Goal: Find specific page/section: Find specific page/section

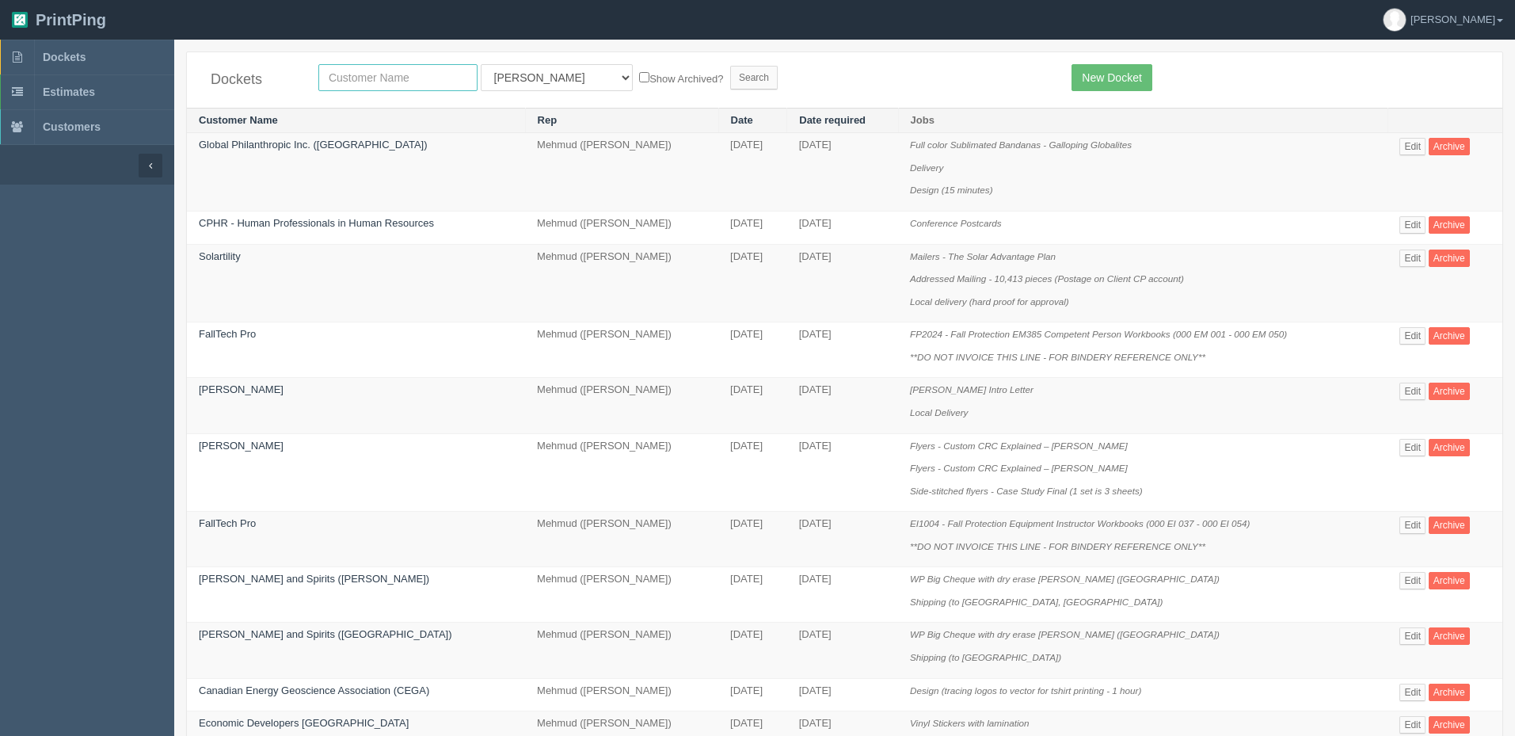
click at [395, 75] on input "text" at bounding box center [397, 77] width 159 height 27
type input "coug"
click at [730, 66] on input "Search" at bounding box center [754, 78] width 48 height 24
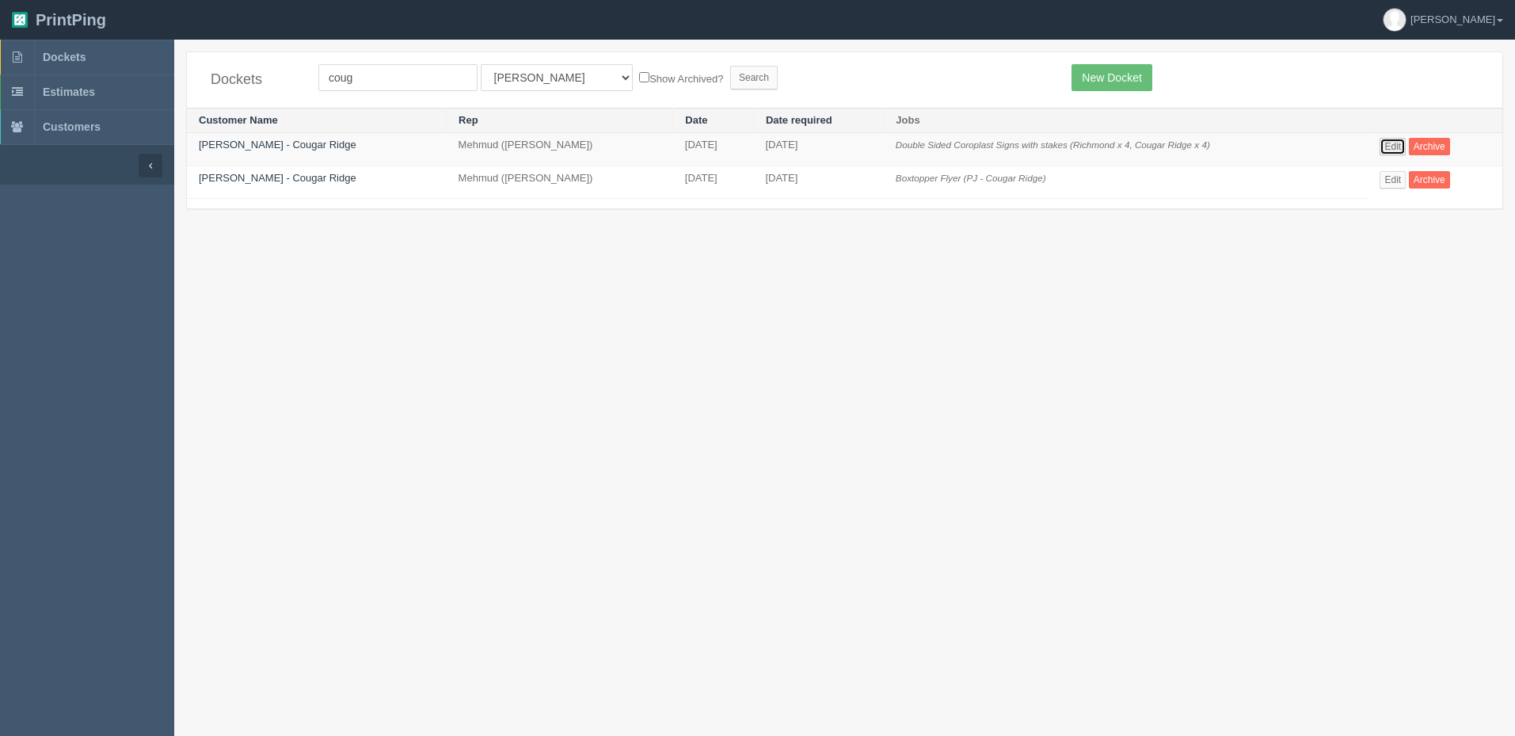
click at [1386, 145] on link "Edit" at bounding box center [1393, 146] width 26 height 17
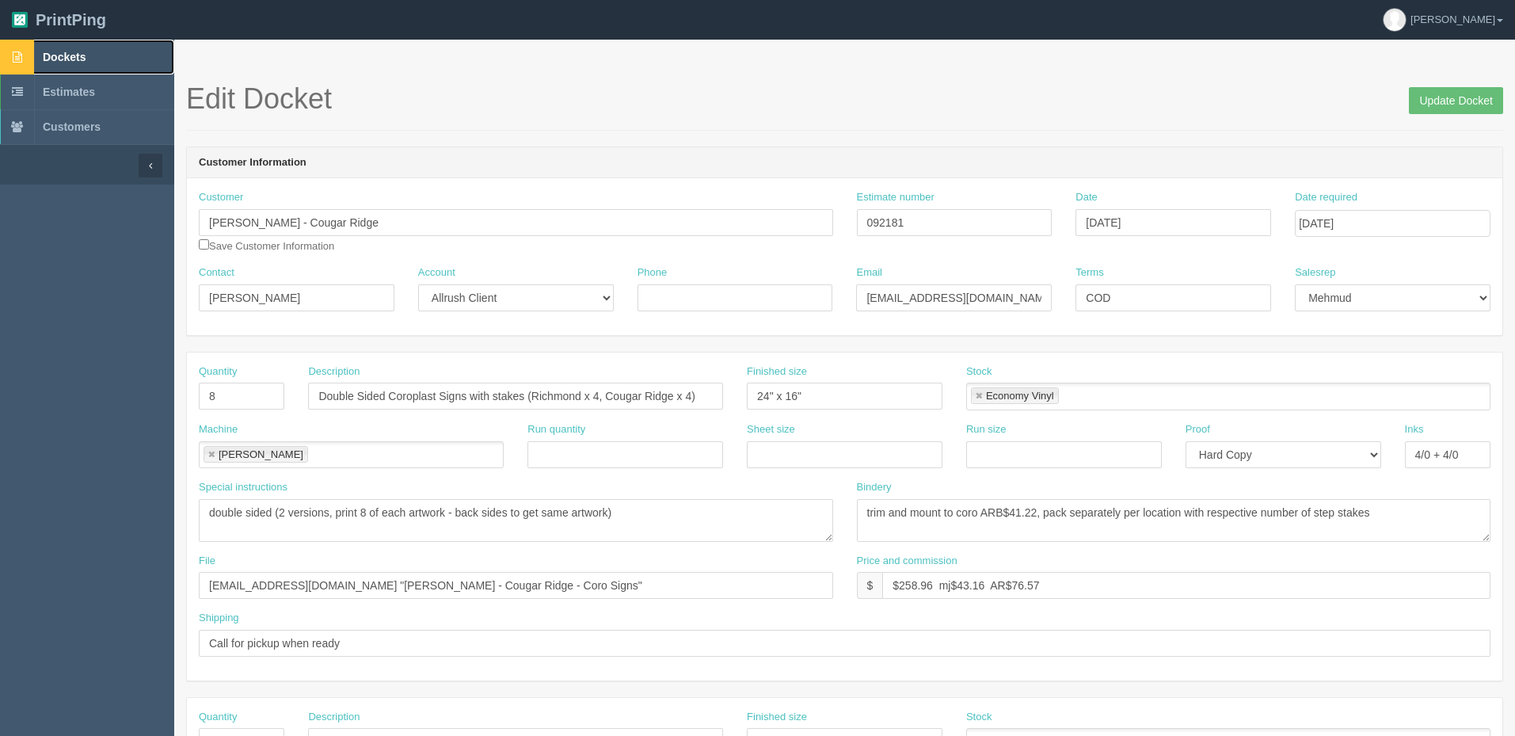
click at [124, 60] on link "Dockets" at bounding box center [87, 57] width 174 height 35
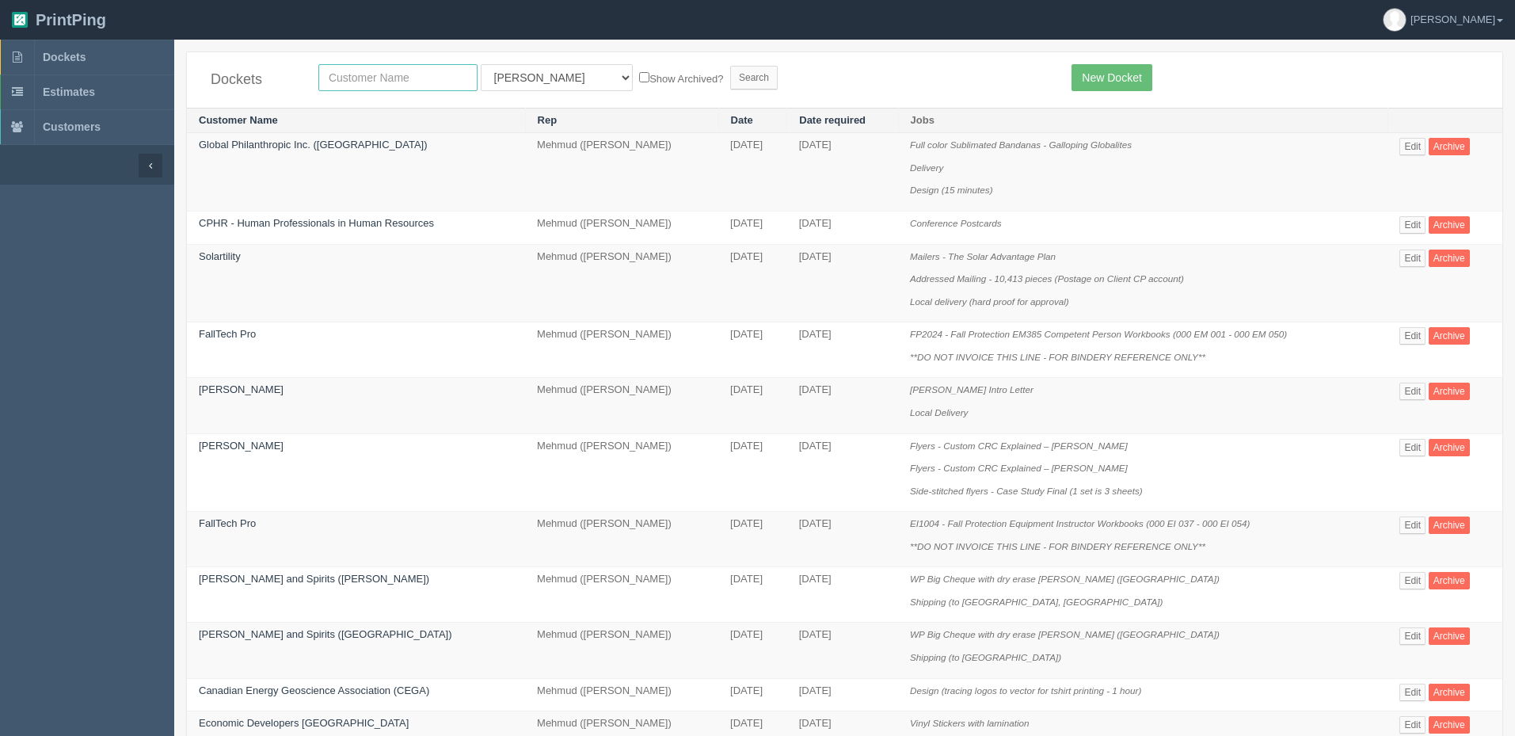
click at [421, 76] on input "text" at bounding box center [397, 77] width 159 height 27
type input "pdc"
click at [730, 66] on input "Search" at bounding box center [754, 78] width 48 height 24
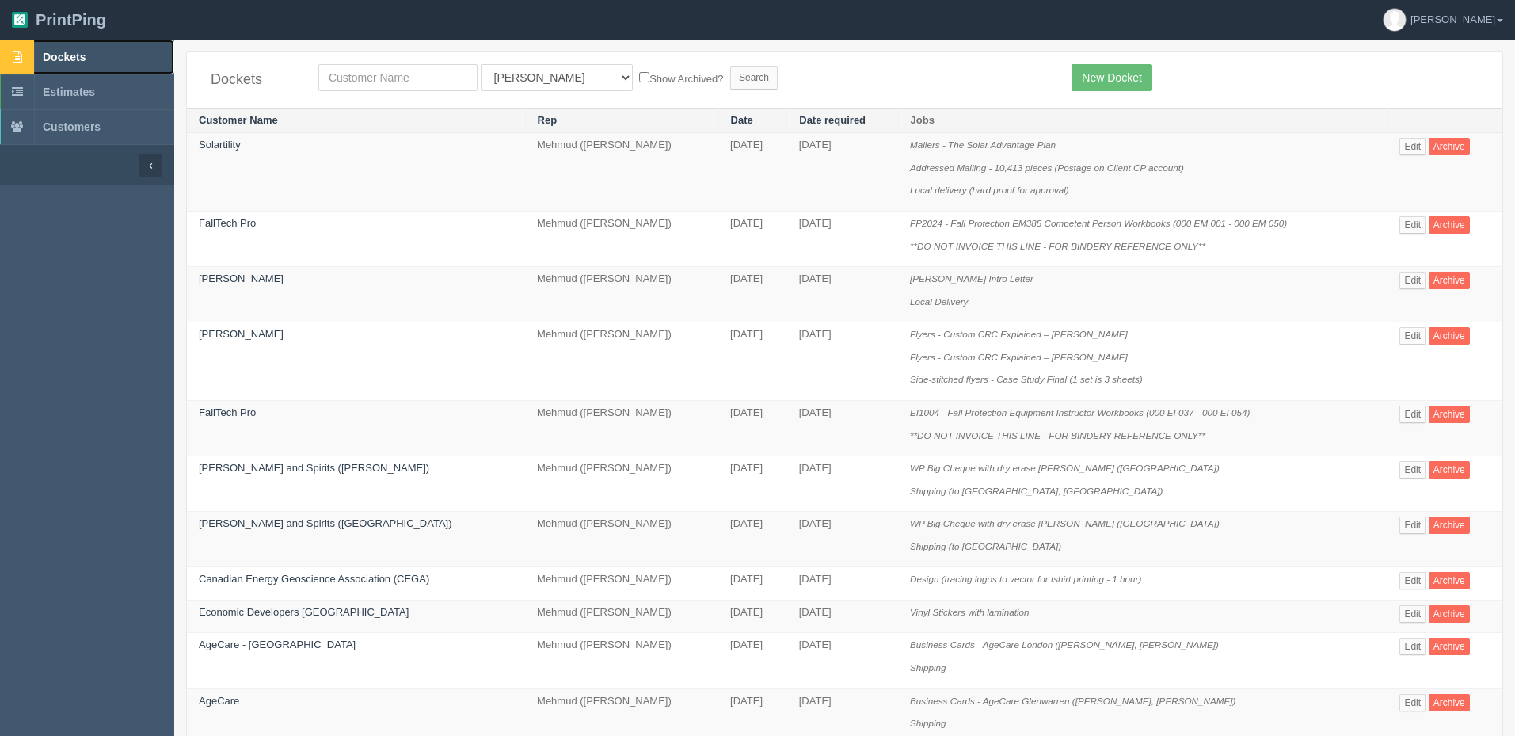
click at [67, 48] on link "Dockets" at bounding box center [87, 57] width 174 height 35
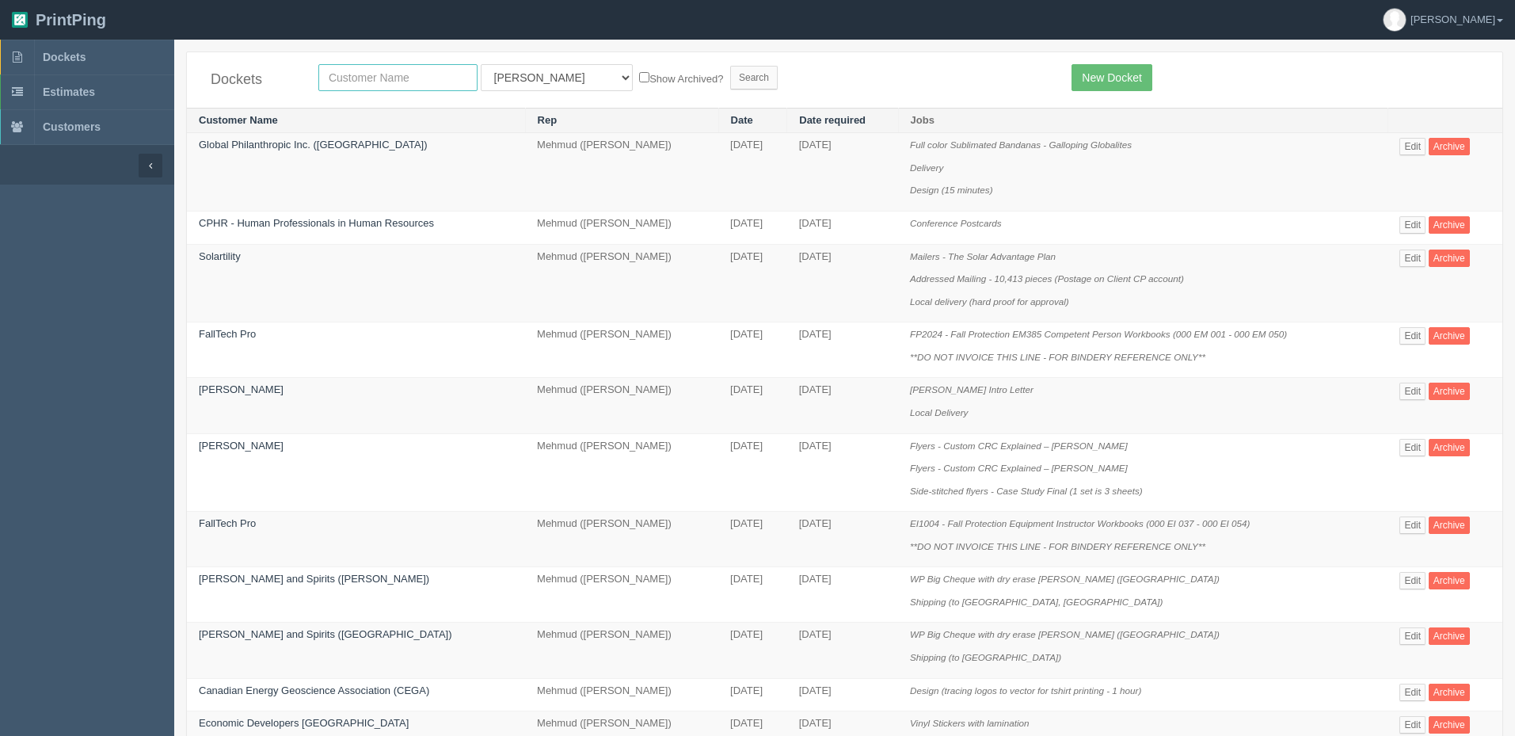
click at [422, 80] on input "text" at bounding box center [397, 77] width 159 height 27
type input "agecare"
click at [730, 66] on input "Search" at bounding box center [754, 78] width 48 height 24
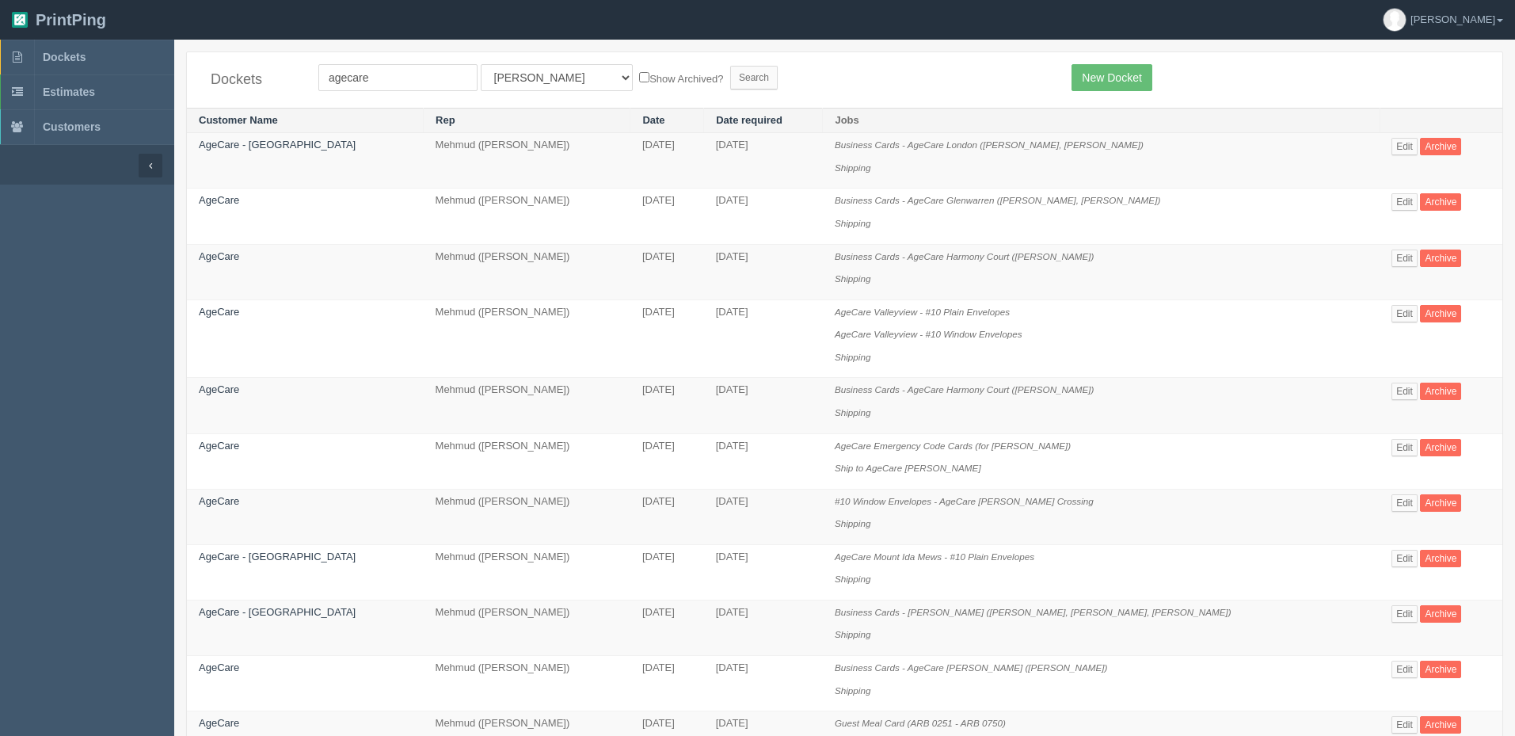
select select "8"
click at [481, 64] on select "All Users [PERSON_NAME] Test 1 [PERSON_NAME] [PERSON_NAME] [PERSON_NAME] France…" at bounding box center [557, 77] width 152 height 27
click at [730, 78] on input "Search" at bounding box center [754, 78] width 48 height 24
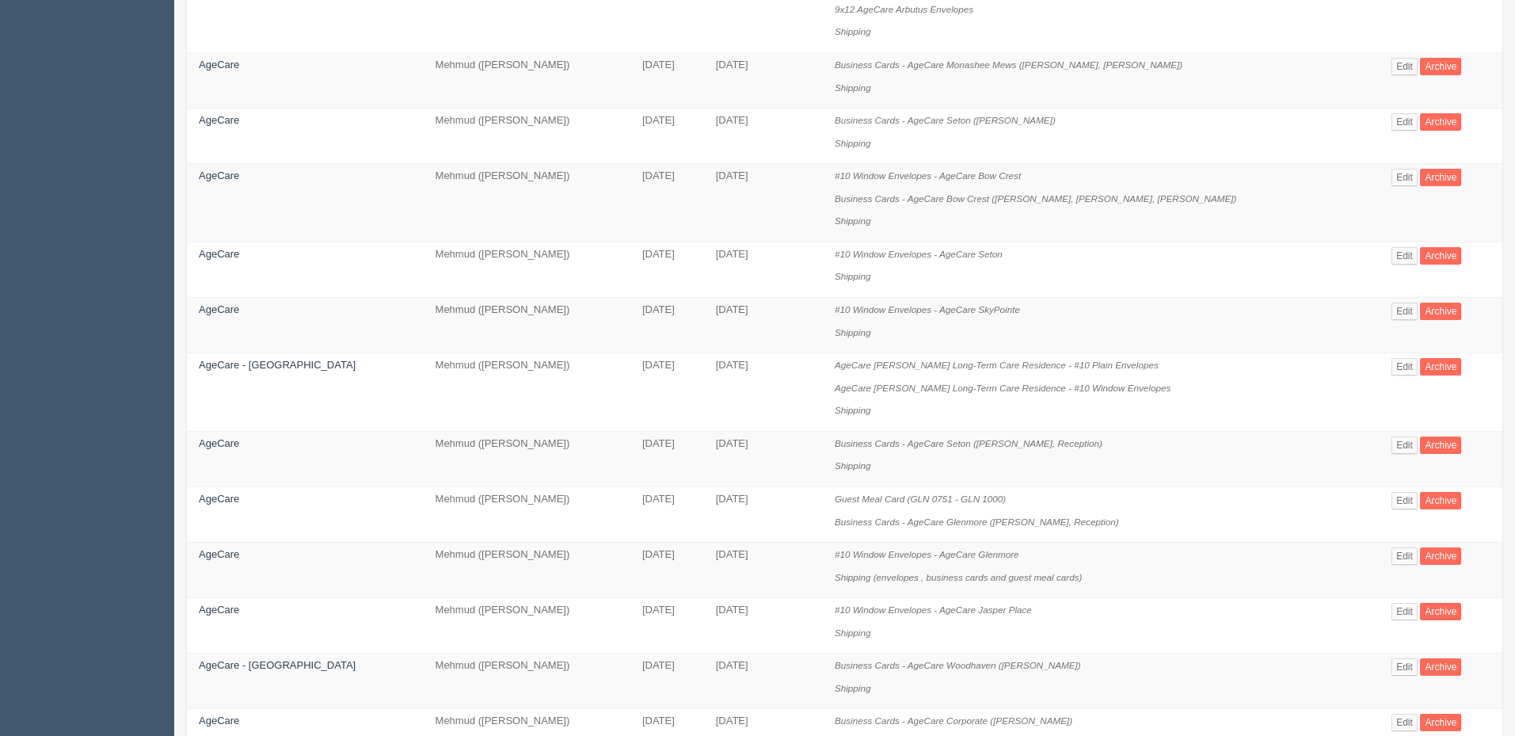
scroll to position [976, 0]
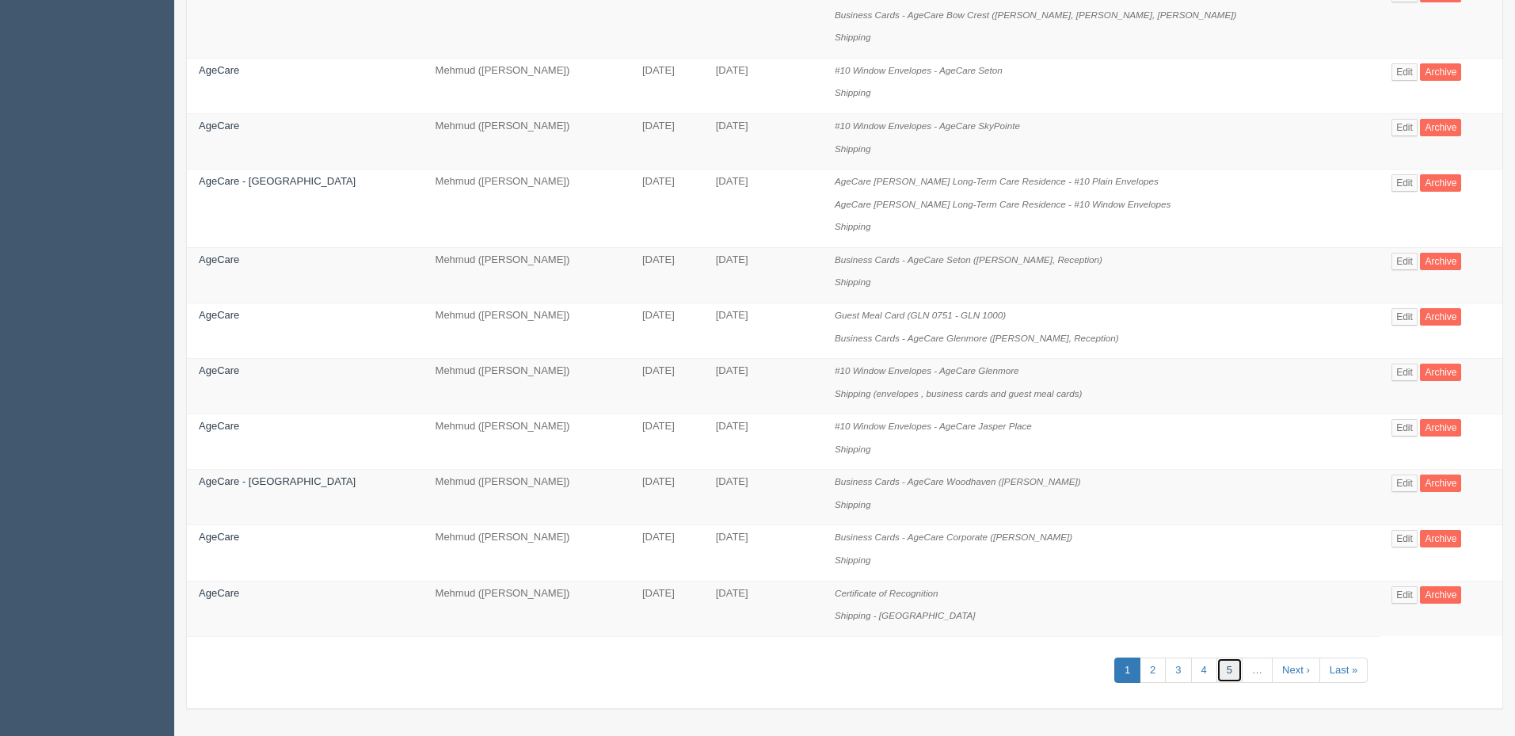
click at [1223, 672] on link "5" at bounding box center [1229, 670] width 26 height 26
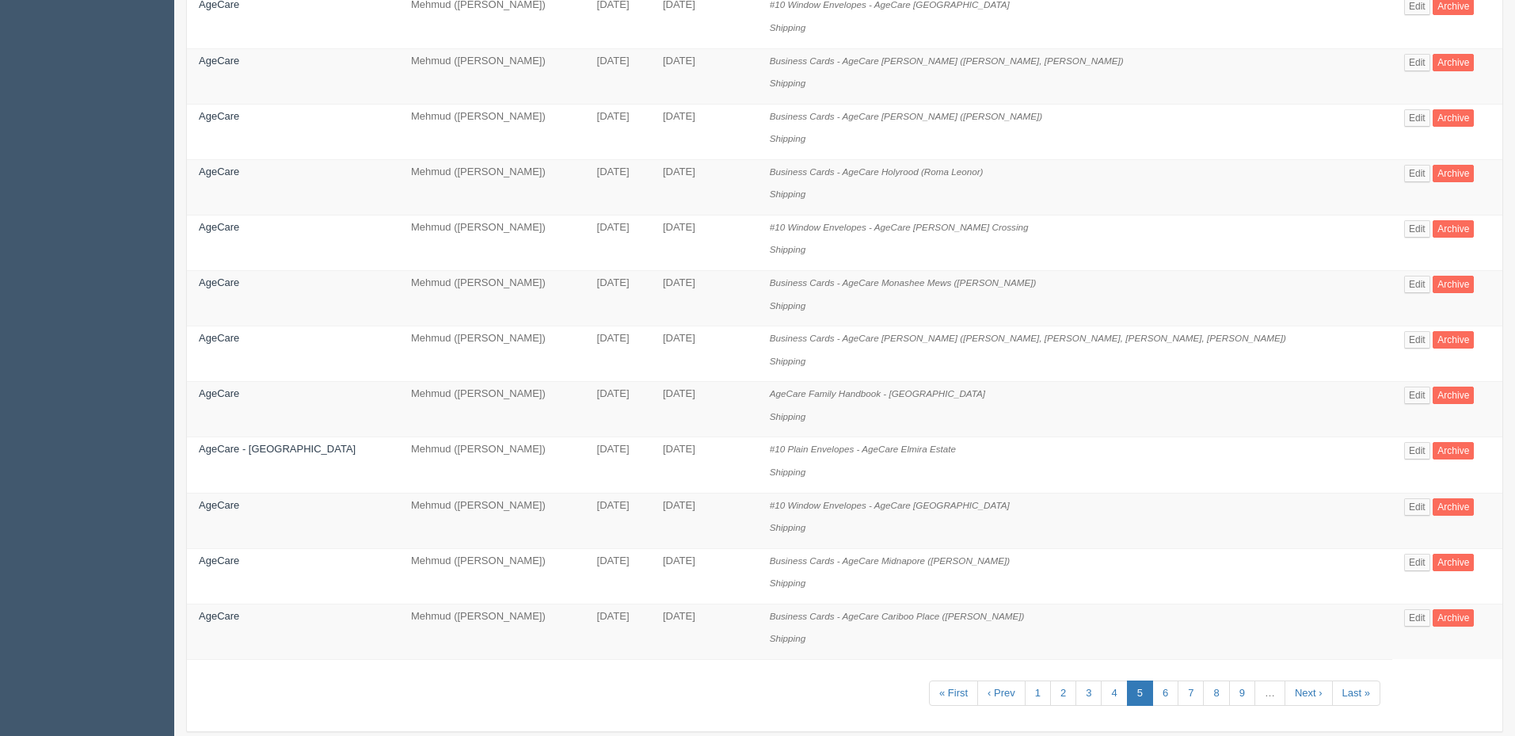
scroll to position [862, 0]
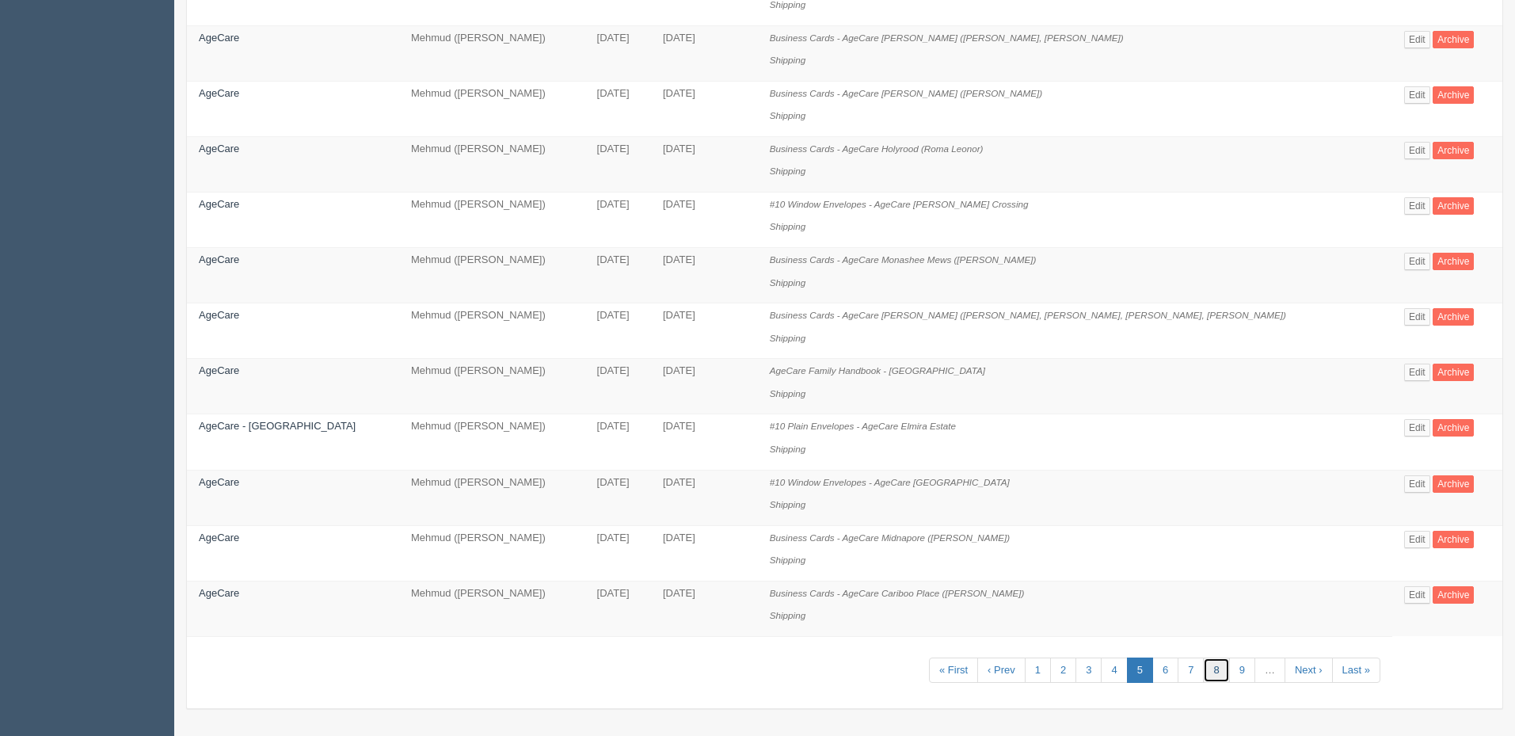
click at [1207, 672] on link "8" at bounding box center [1216, 670] width 26 height 26
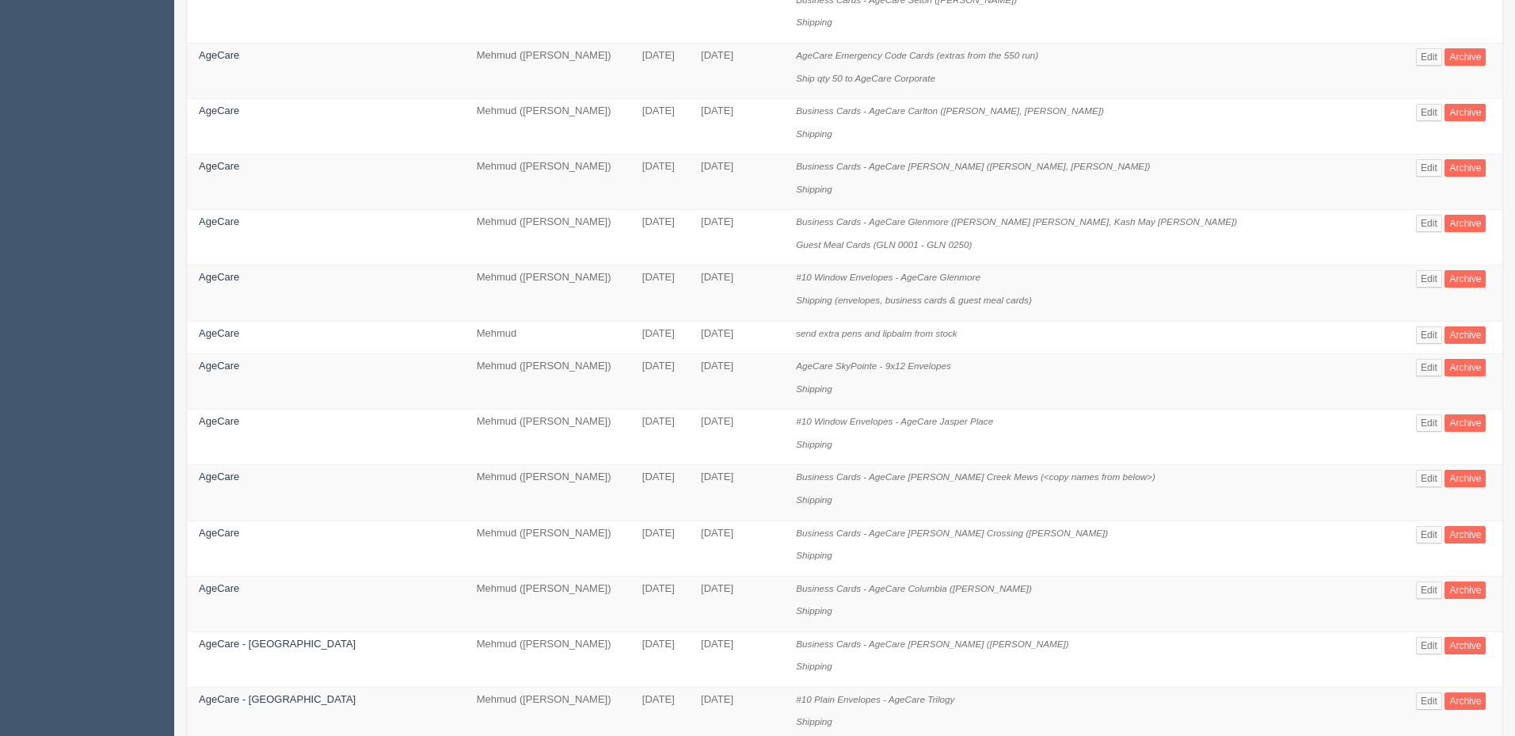
scroll to position [908, 0]
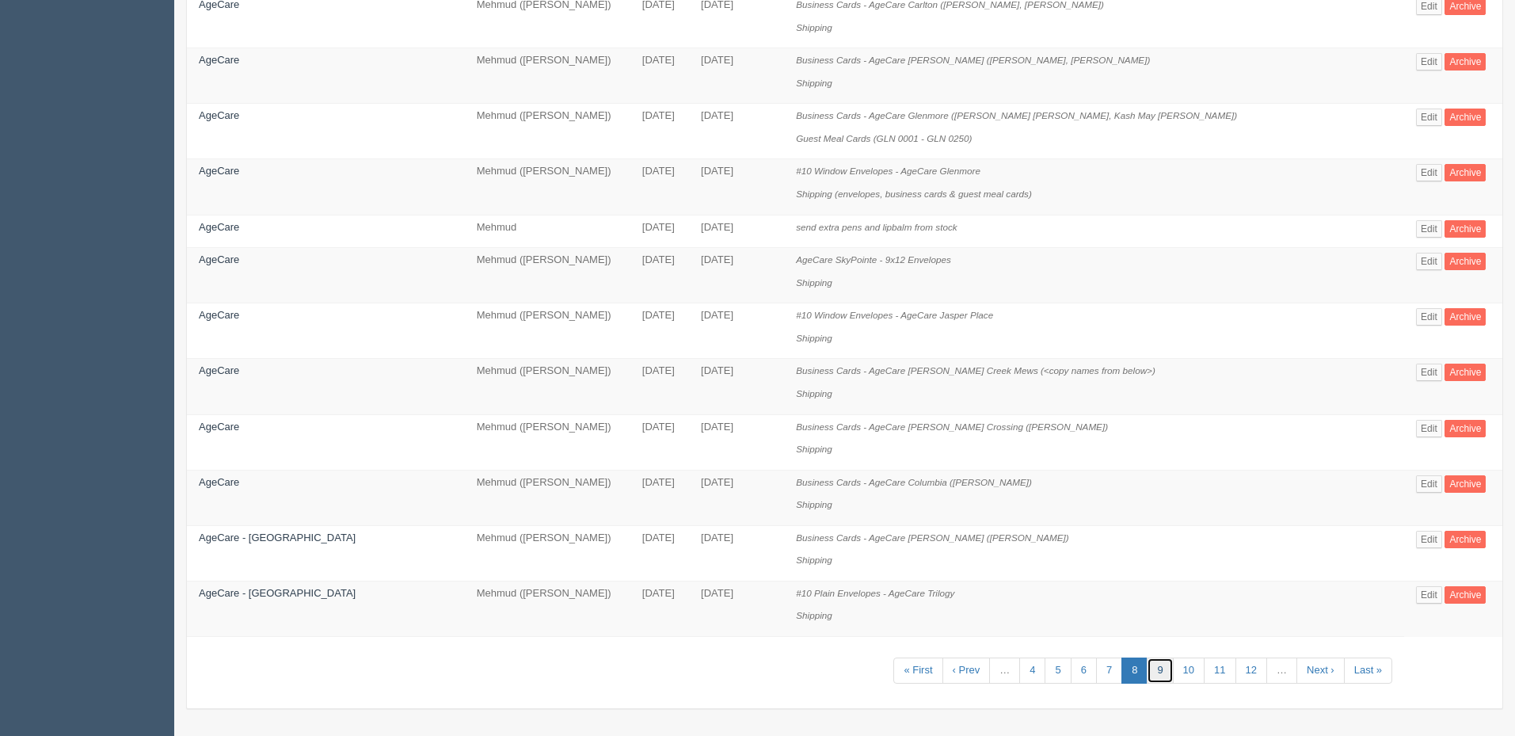
click at [1150, 669] on link "9" at bounding box center [1160, 670] width 26 height 26
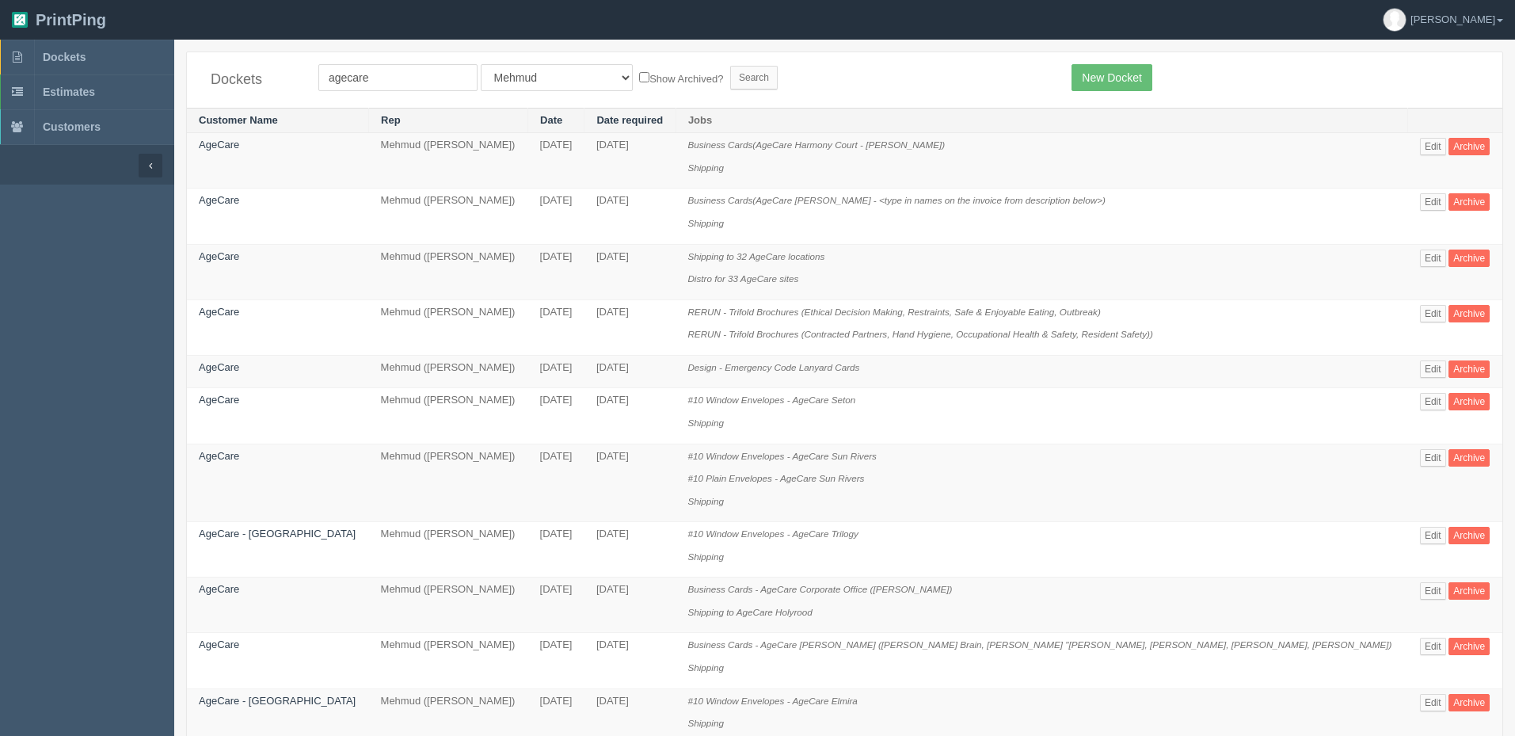
scroll to position [908, 0]
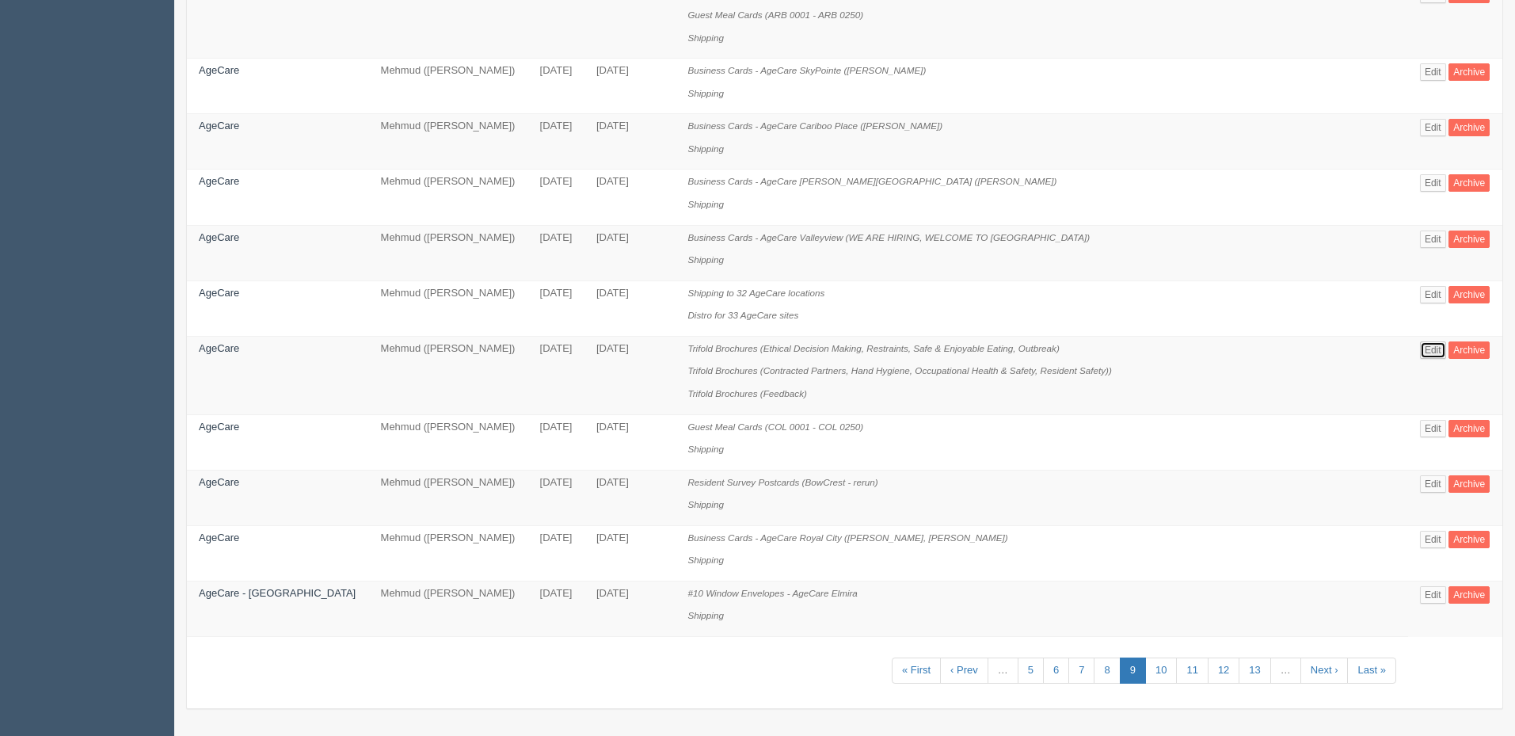
click at [1420, 349] on link "Edit" at bounding box center [1433, 349] width 26 height 17
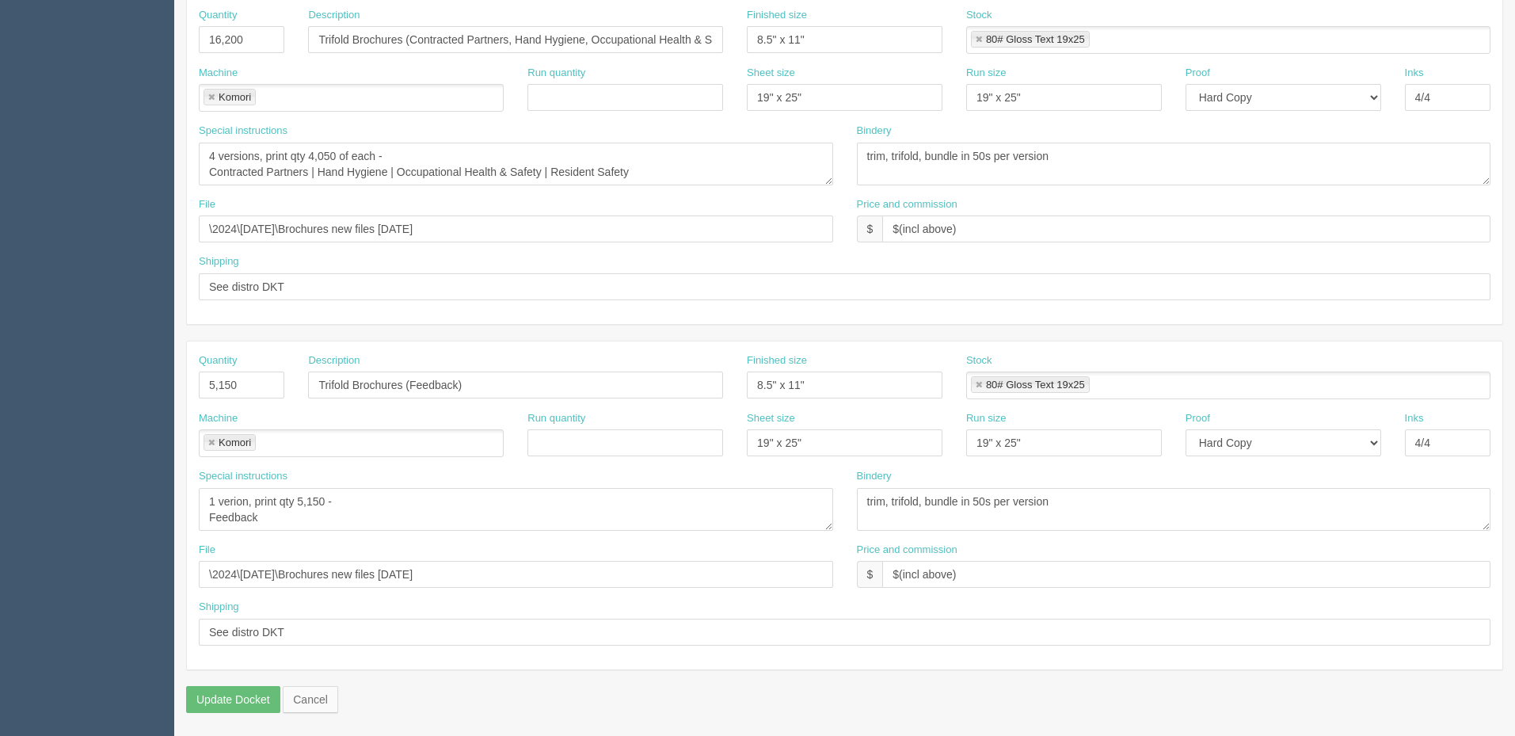
scroll to position [68, 0]
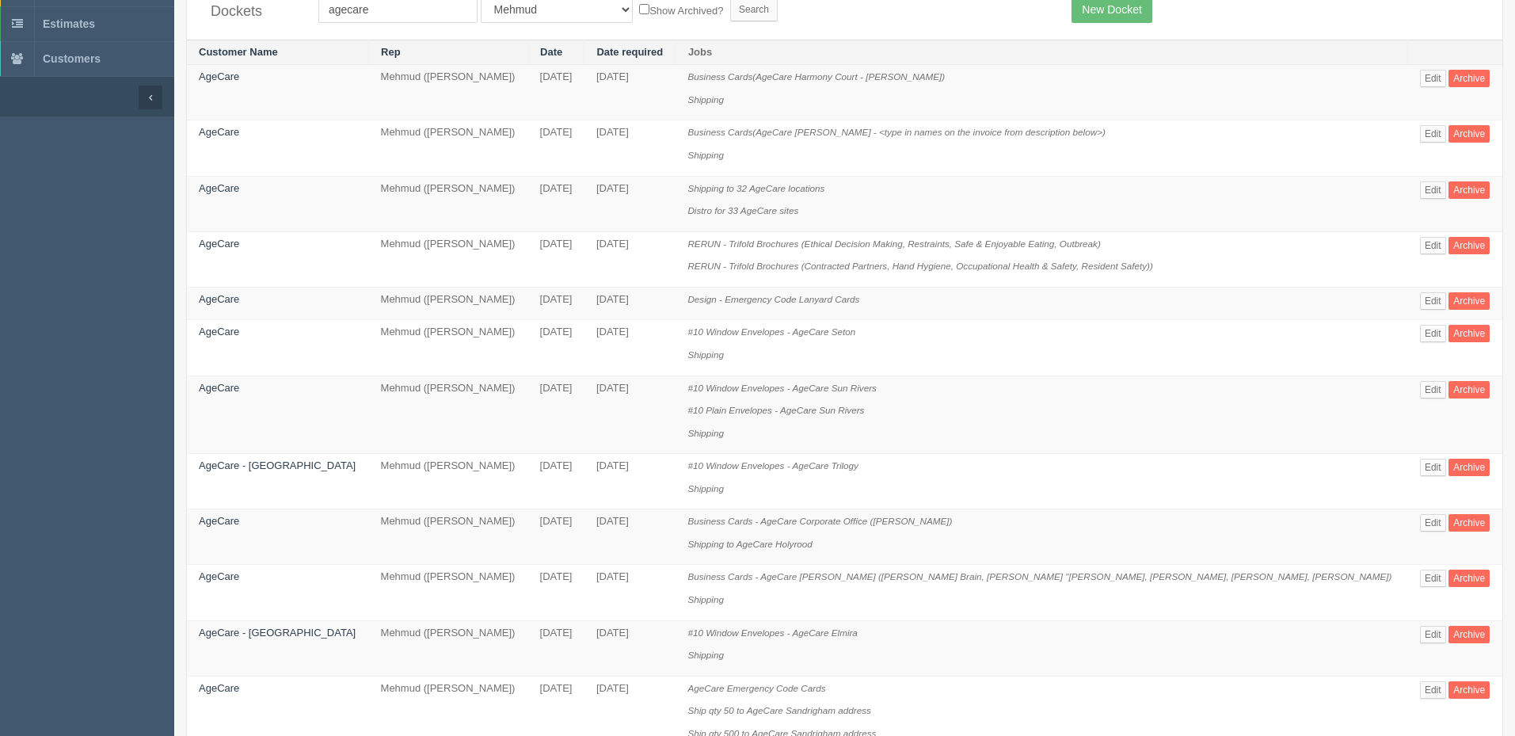
scroll to position [908, 0]
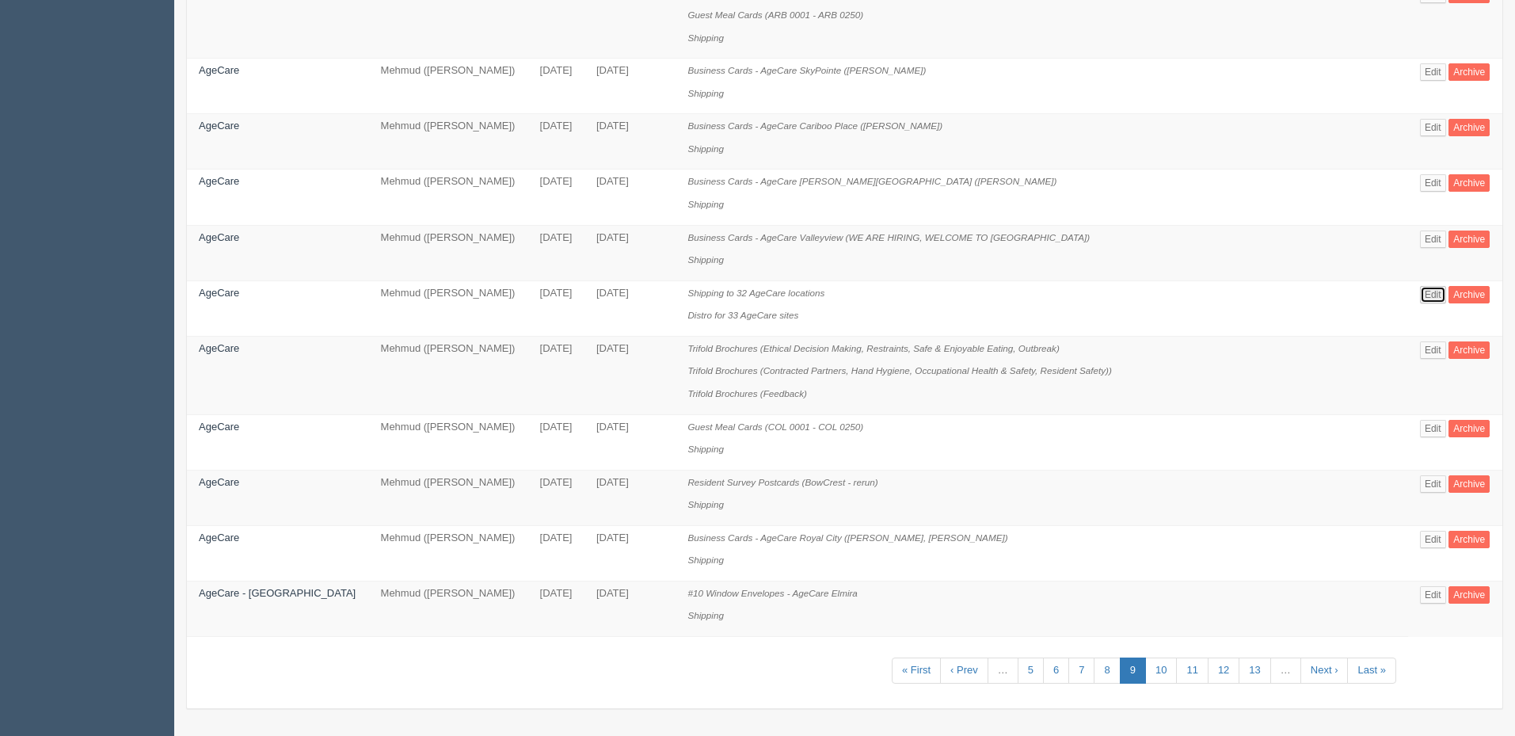
click at [1420, 296] on link "Edit" at bounding box center [1433, 294] width 26 height 17
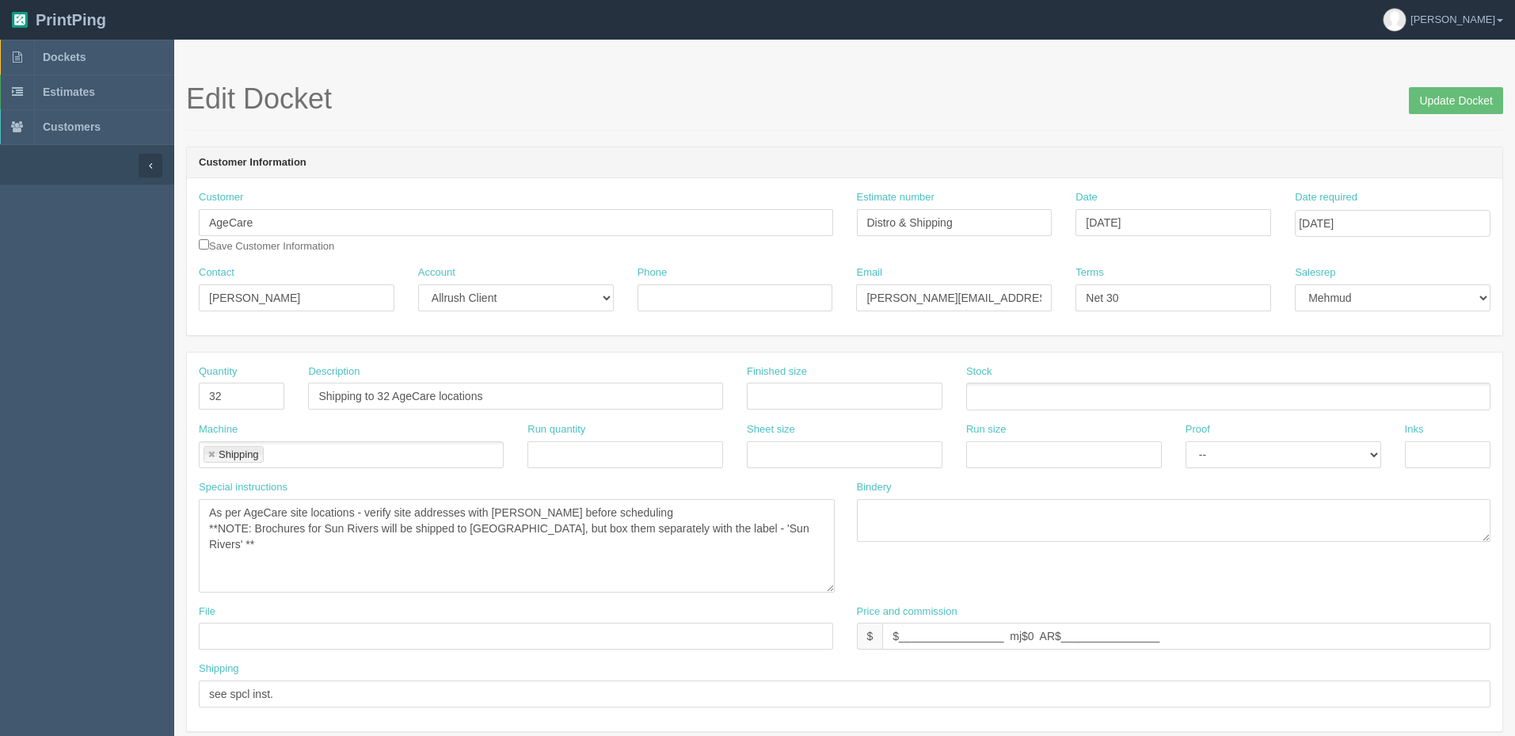
drag, startPoint x: 828, startPoint y: 537, endPoint x: 829, endPoint y: 595, distance: 57.8
click at [829, 592] on textarea "As per AgeCare site locations - verify site addresses with Zack before scheduli…" at bounding box center [517, 545] width 636 height 93
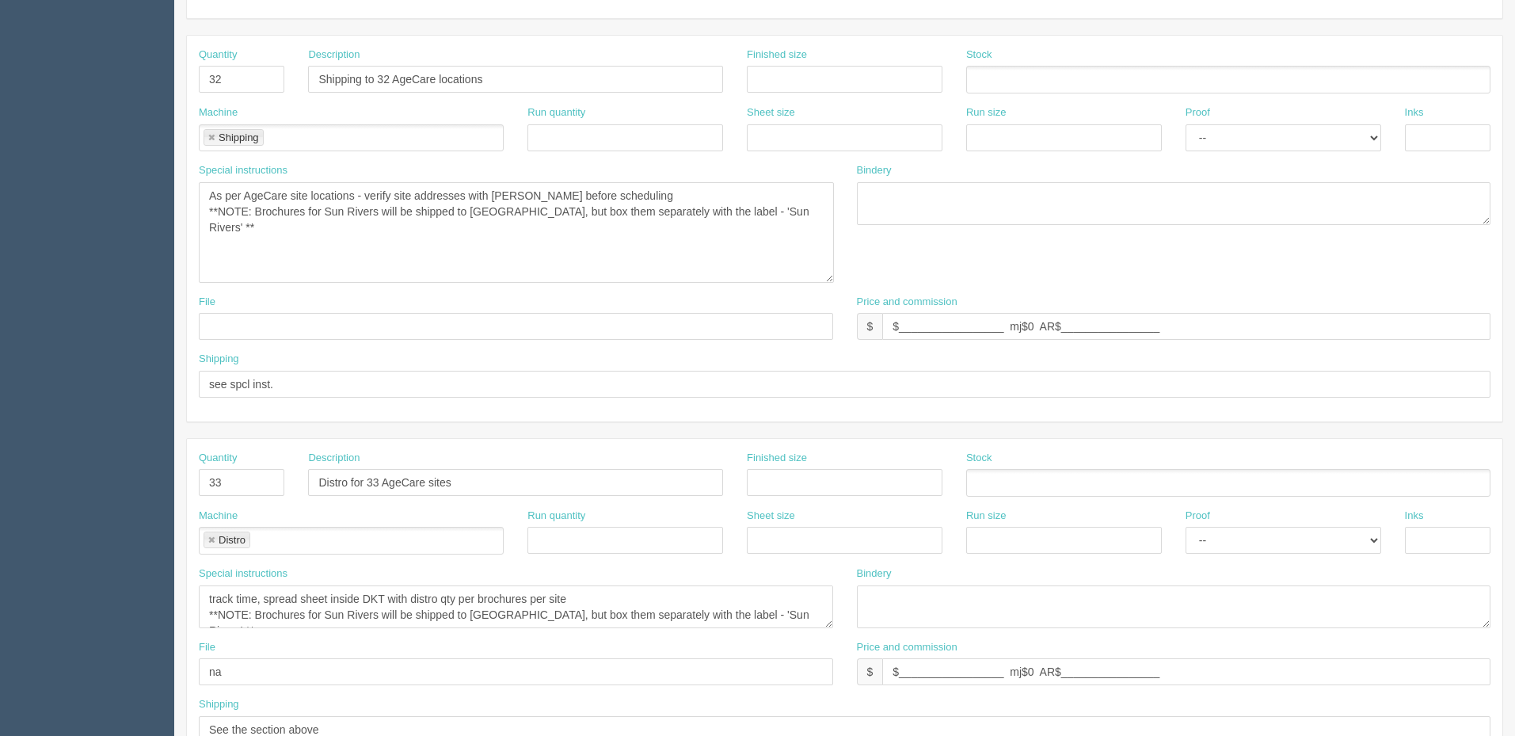
scroll to position [396, 0]
